Goal: Transaction & Acquisition: Purchase product/service

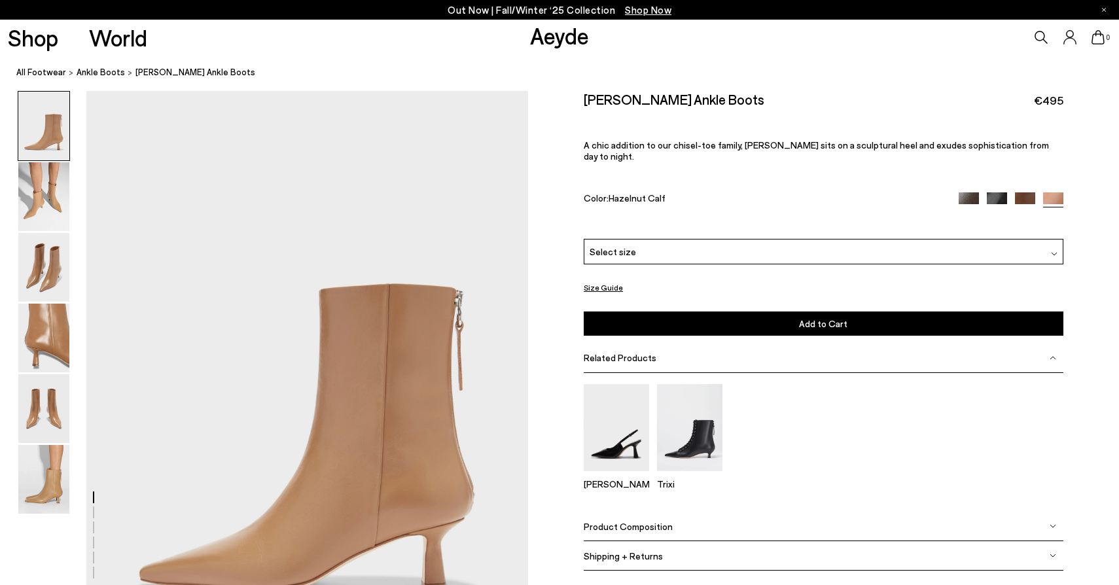
click at [893, 239] on div "Select size" at bounding box center [823, 252] width 479 height 26
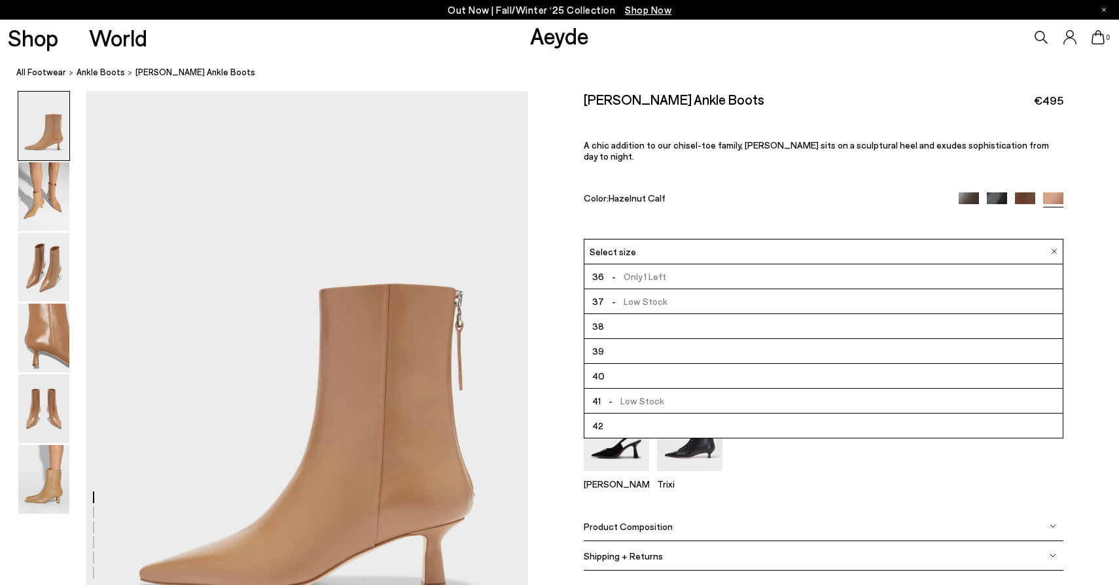
click at [828, 198] on div "Rowan Chiseled Ankle Boots €495 A chic addition to our chisel-toe family, Rowan…" at bounding box center [823, 165] width 479 height 148
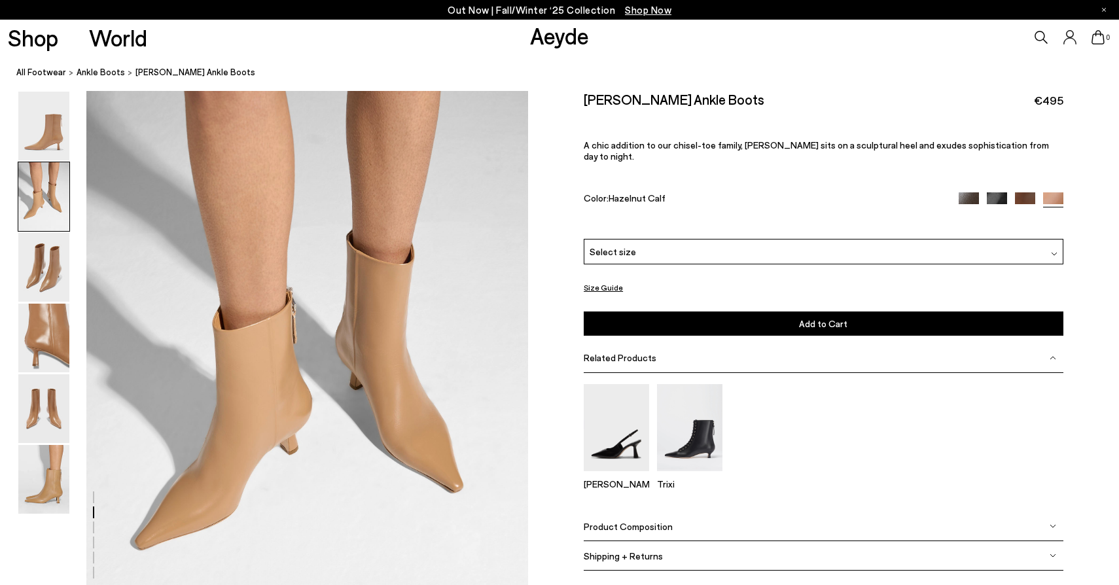
scroll to position [620, 0]
click at [1016, 192] on img at bounding box center [1025, 202] width 20 height 20
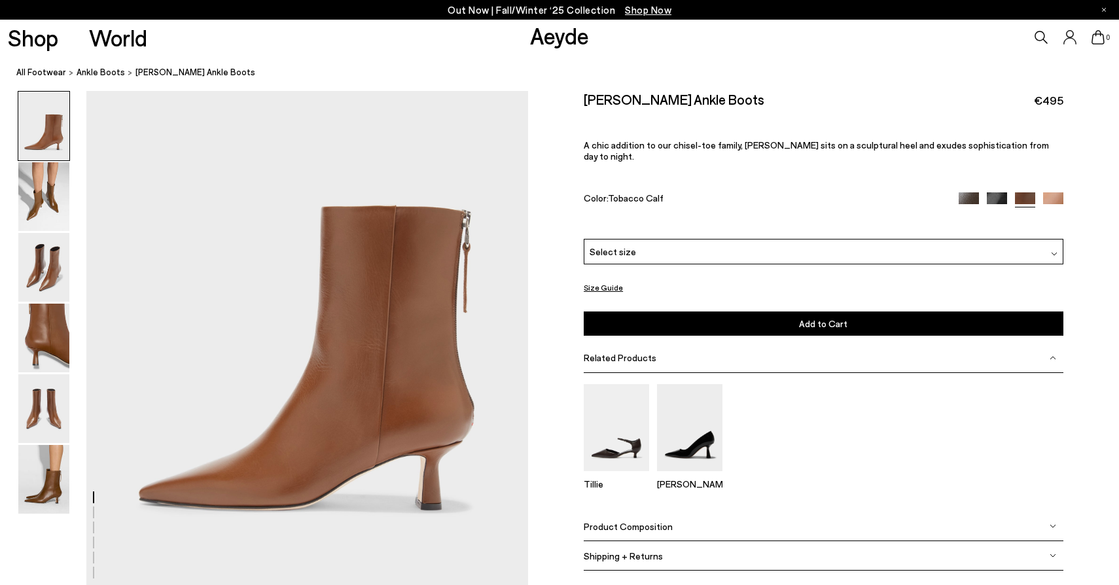
scroll to position [80, 0]
click at [1001, 192] on img at bounding box center [997, 202] width 20 height 20
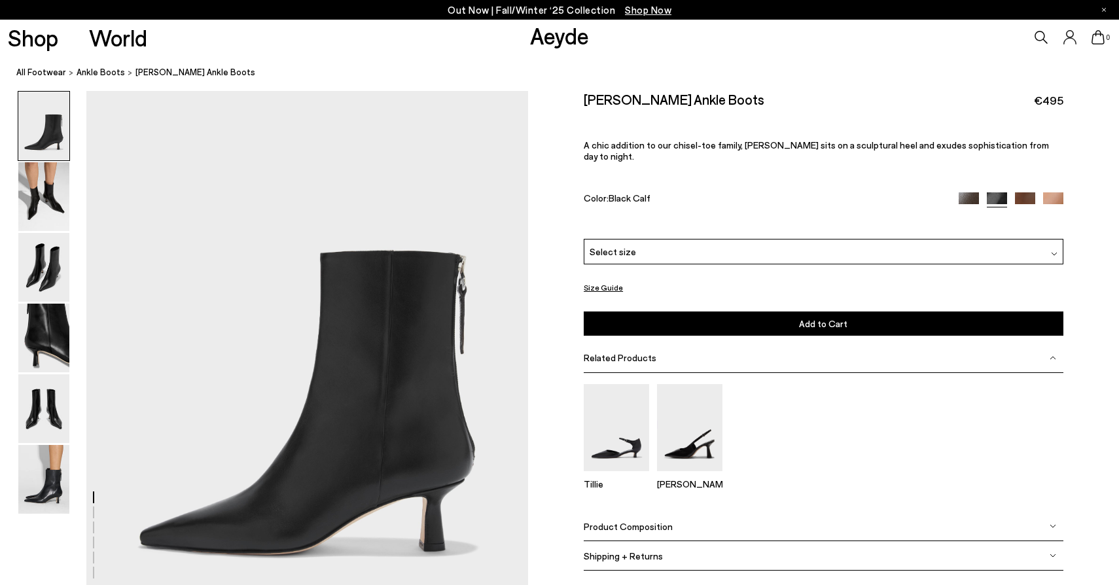
scroll to position [45, 0]
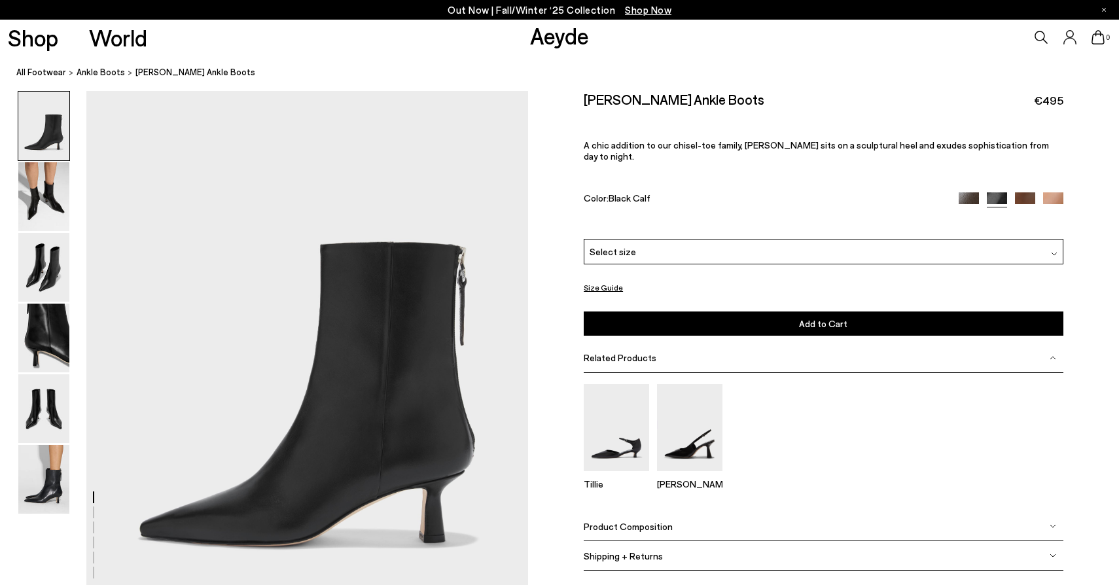
click at [964, 192] on img at bounding box center [969, 202] width 20 height 20
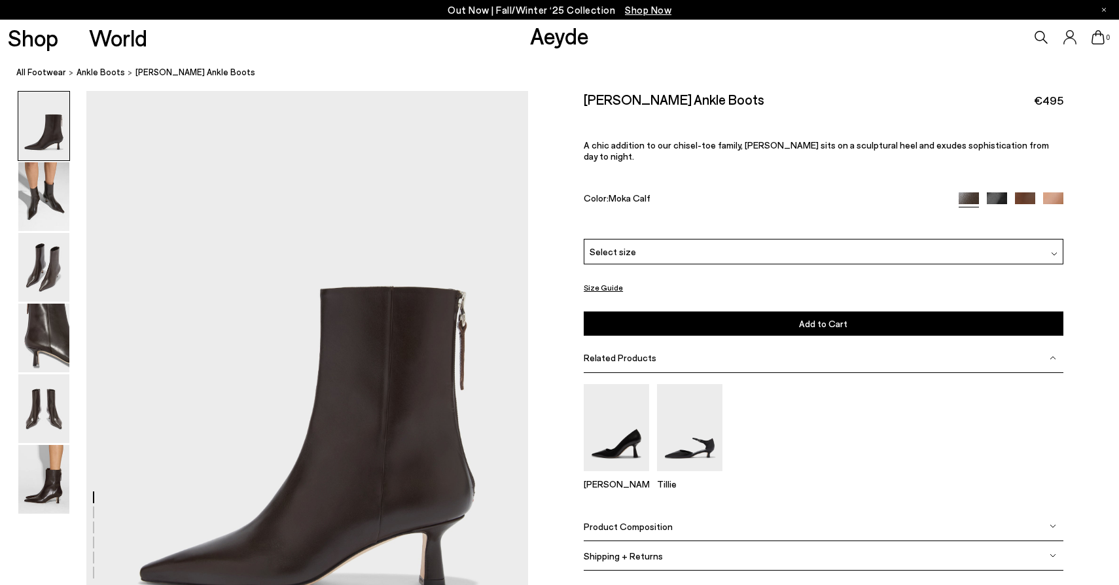
click at [1030, 192] on img at bounding box center [1025, 202] width 20 height 20
